Goal: Information Seeking & Learning: Learn about a topic

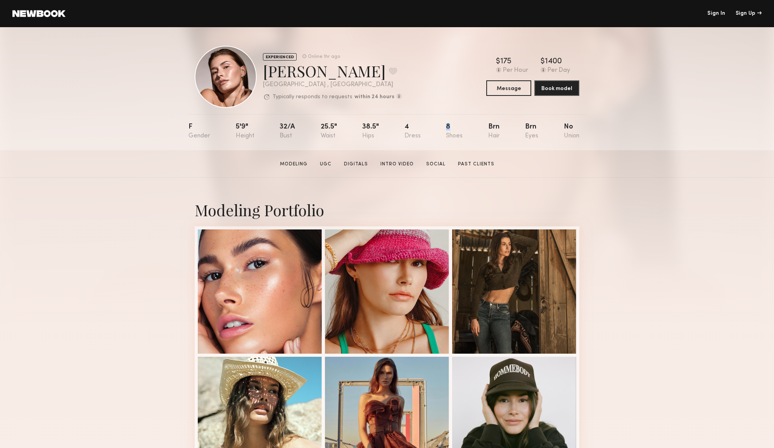
drag, startPoint x: 445, startPoint y: 127, endPoint x: 450, endPoint y: 127, distance: 5.0
click at [450, 127] on nb-model-profile-props "F 5'9" 32/a 25.5" 38.5" 4 8 Brn Brn No" at bounding box center [386, 132] width 397 height 36
click at [201, 289] on div at bounding box center [260, 290] width 124 height 124
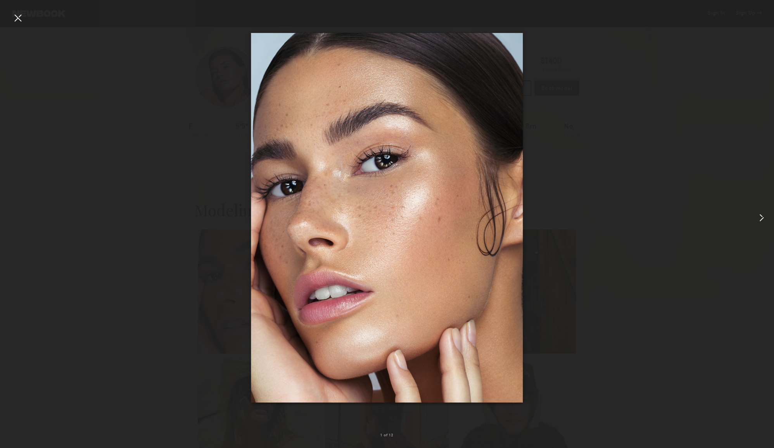
click at [762, 218] on common-icon at bounding box center [762, 217] width 12 height 12
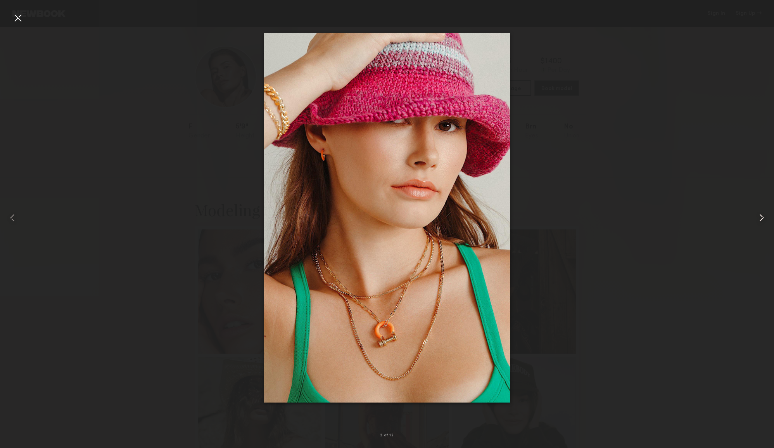
click at [762, 218] on common-icon at bounding box center [762, 217] width 12 height 12
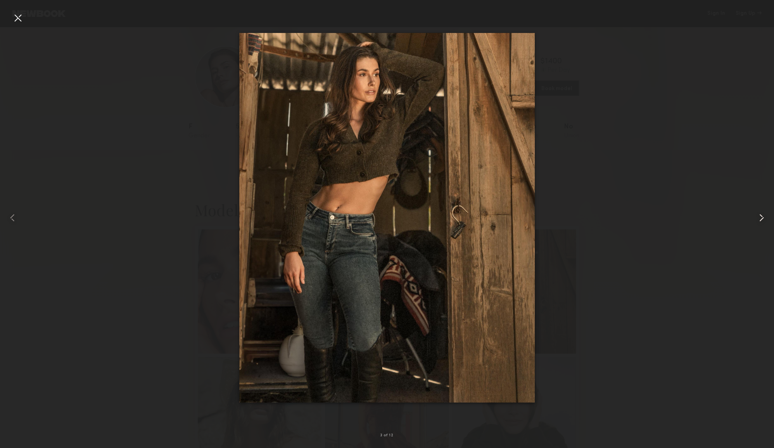
click at [762, 218] on common-icon at bounding box center [762, 217] width 12 height 12
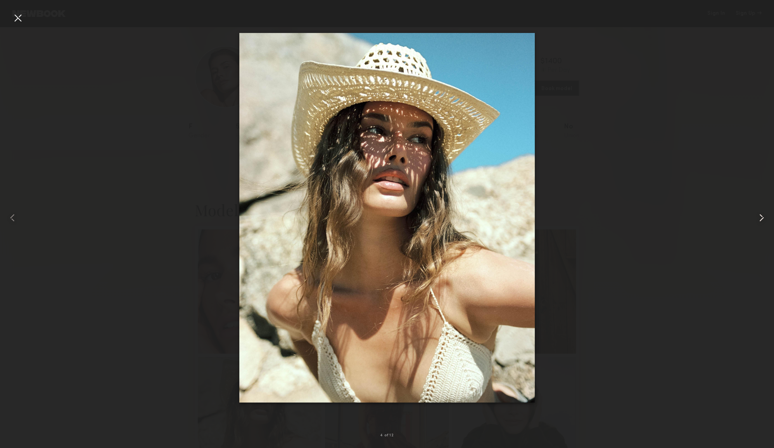
click at [762, 218] on common-icon at bounding box center [762, 217] width 12 height 12
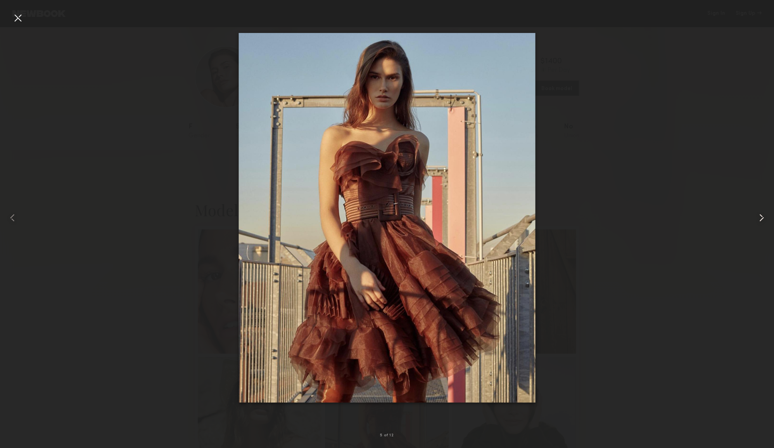
click at [762, 218] on common-icon at bounding box center [762, 217] width 12 height 12
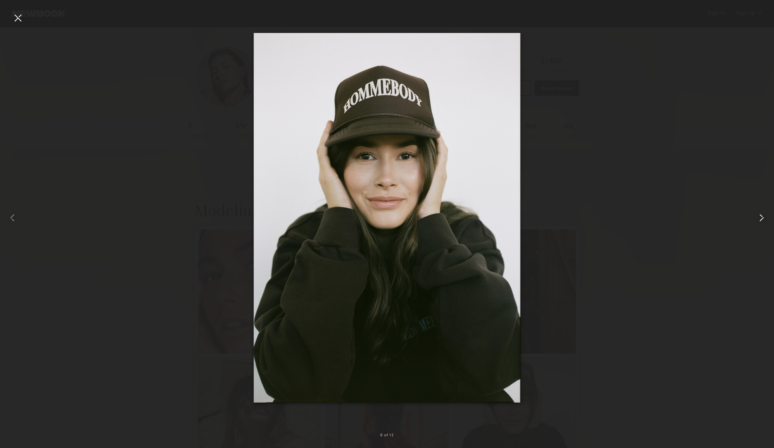
click at [762, 218] on common-icon at bounding box center [762, 217] width 12 height 12
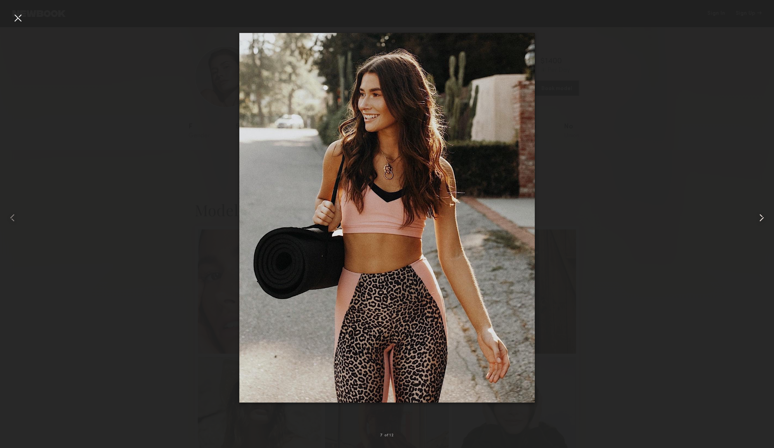
click at [762, 218] on common-icon at bounding box center [762, 217] width 12 height 12
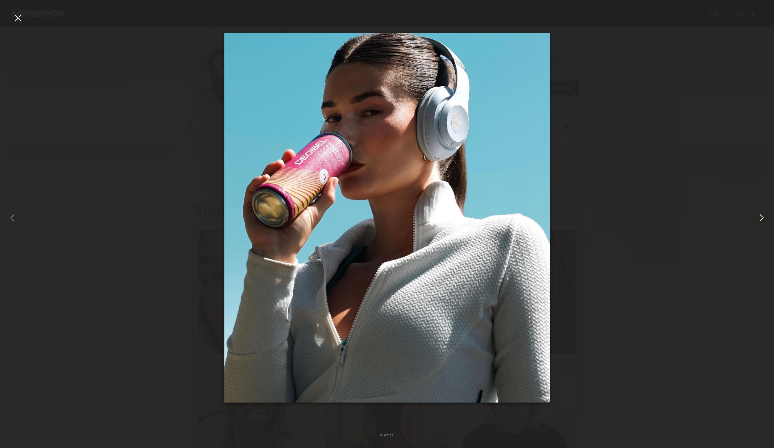
click at [762, 218] on common-icon at bounding box center [762, 217] width 12 height 12
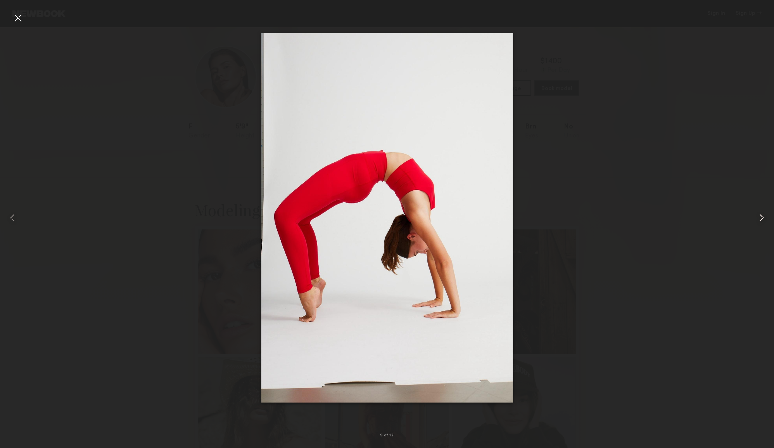
click at [762, 218] on common-icon at bounding box center [762, 217] width 12 height 12
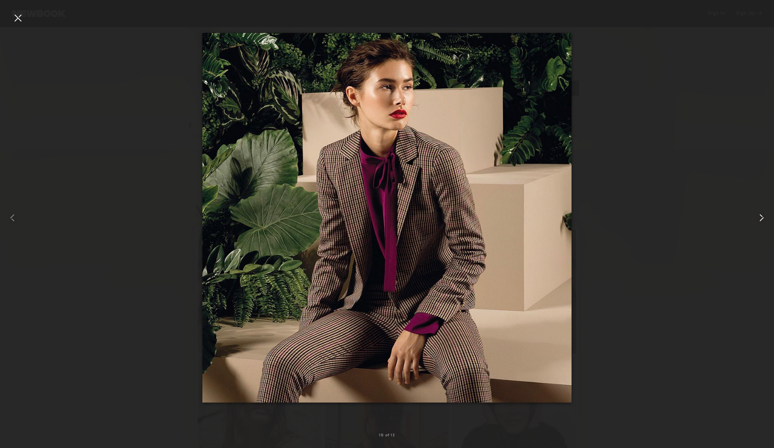
click at [762, 218] on common-icon at bounding box center [762, 217] width 12 height 12
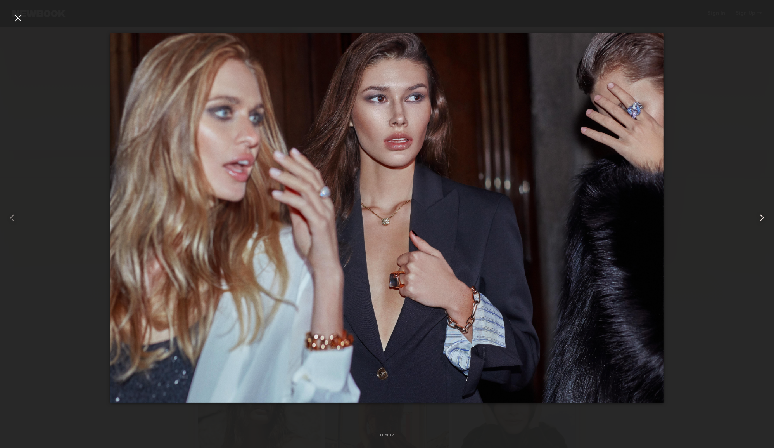
click at [762, 218] on common-icon at bounding box center [762, 217] width 12 height 12
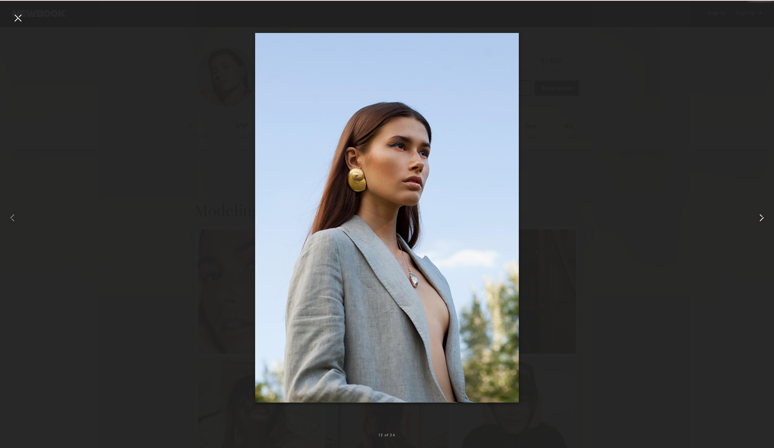
click at [762, 218] on common-icon at bounding box center [762, 217] width 12 height 12
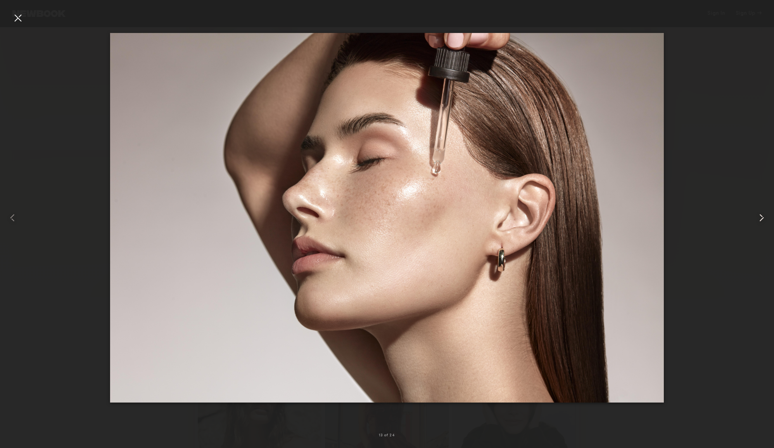
click at [762, 218] on common-icon at bounding box center [762, 217] width 12 height 12
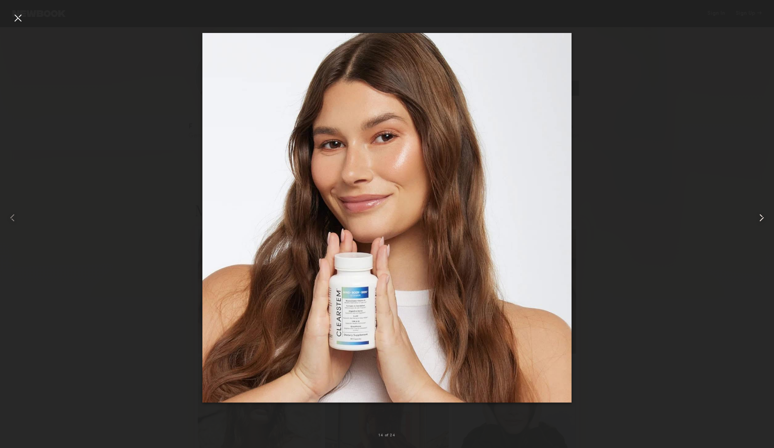
click at [758, 218] on common-icon at bounding box center [762, 217] width 12 height 12
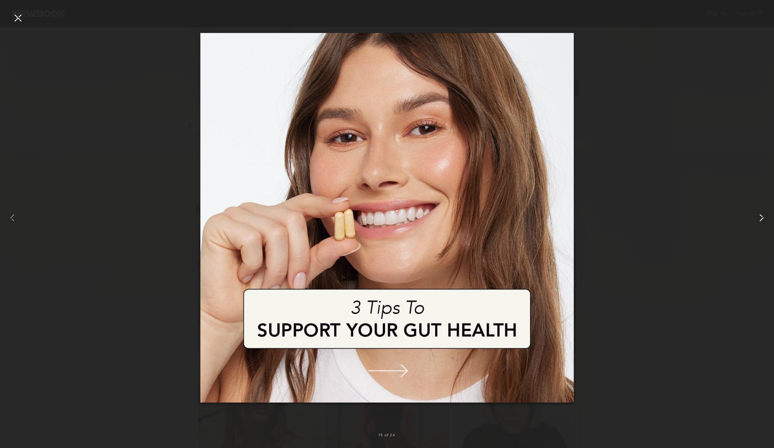
click at [758, 218] on common-icon at bounding box center [762, 217] width 12 height 12
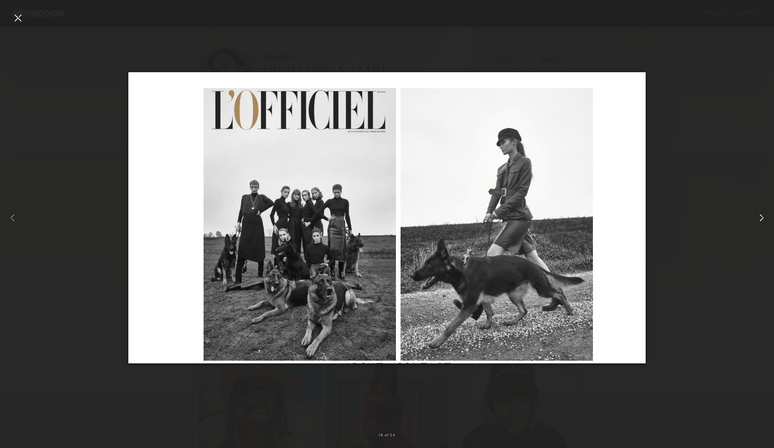
click at [760, 217] on common-icon at bounding box center [762, 217] width 12 height 12
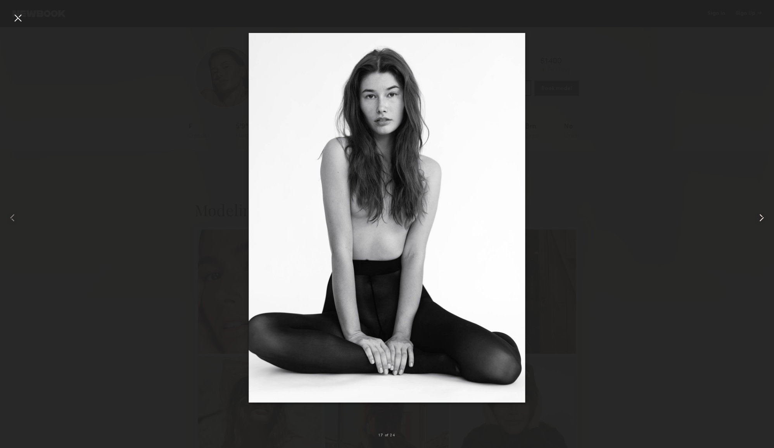
click at [760, 218] on common-icon at bounding box center [762, 217] width 12 height 12
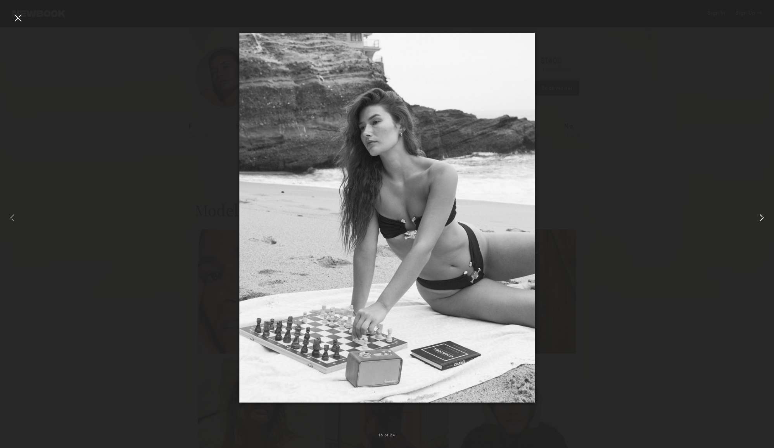
click at [760, 218] on common-icon at bounding box center [762, 217] width 12 height 12
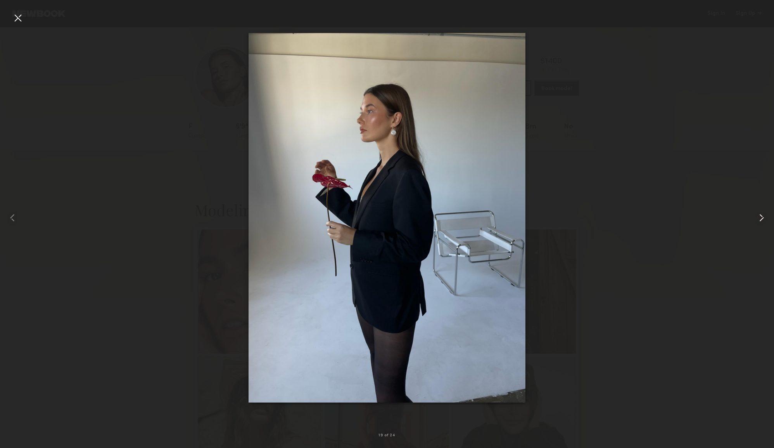
click at [760, 218] on common-icon at bounding box center [762, 217] width 12 height 12
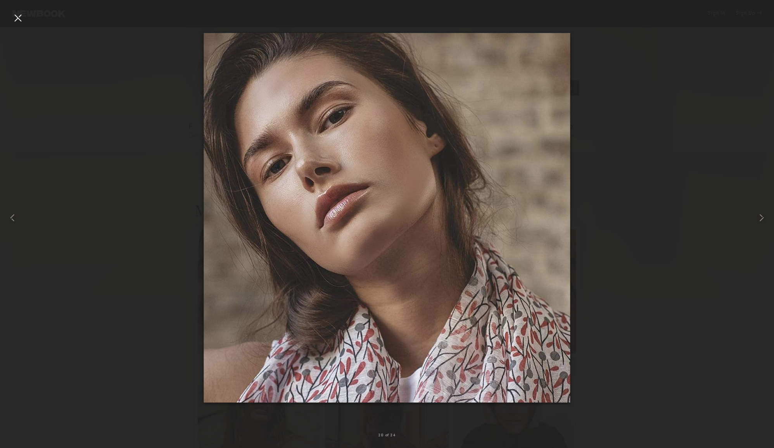
click at [725, 193] on div at bounding box center [387, 217] width 774 height 410
click at [22, 21] on div at bounding box center [18, 18] width 12 height 12
